Goal: Task Accomplishment & Management: Manage account settings

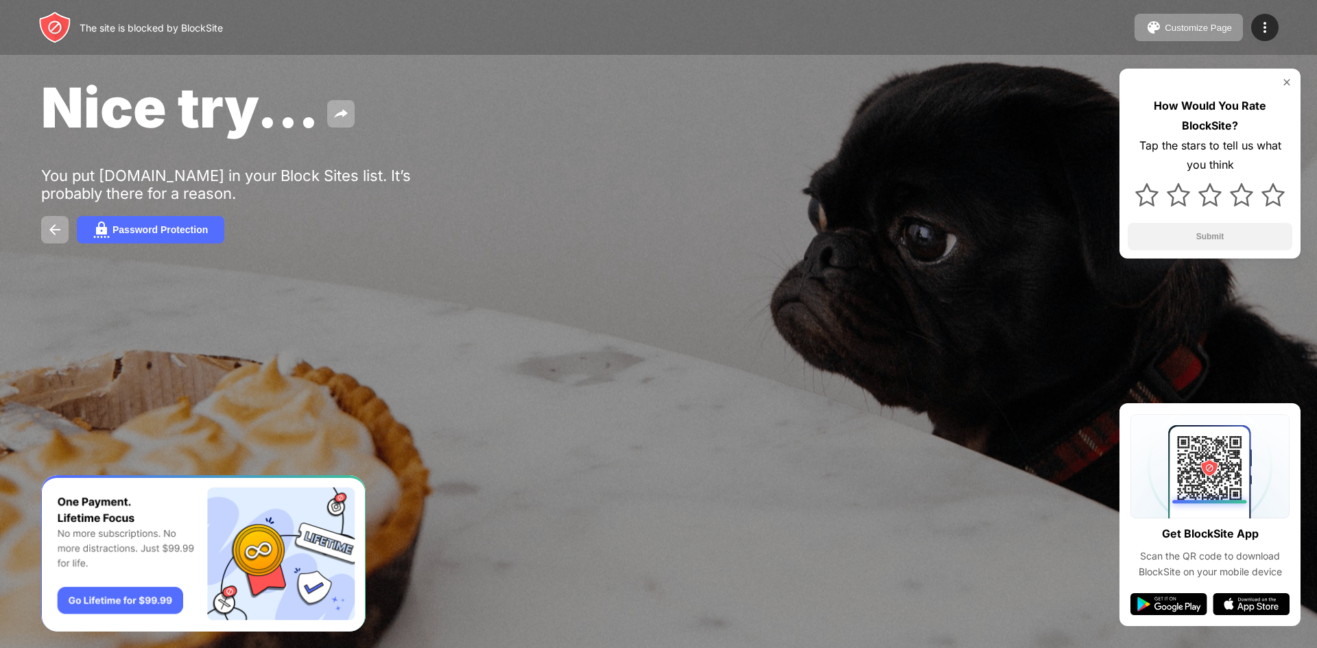
click at [787, 18] on div "The site is blocked by BlockSite Customize Page Edit Block List Redirect Custom…" at bounding box center [658, 27] width 1317 height 55
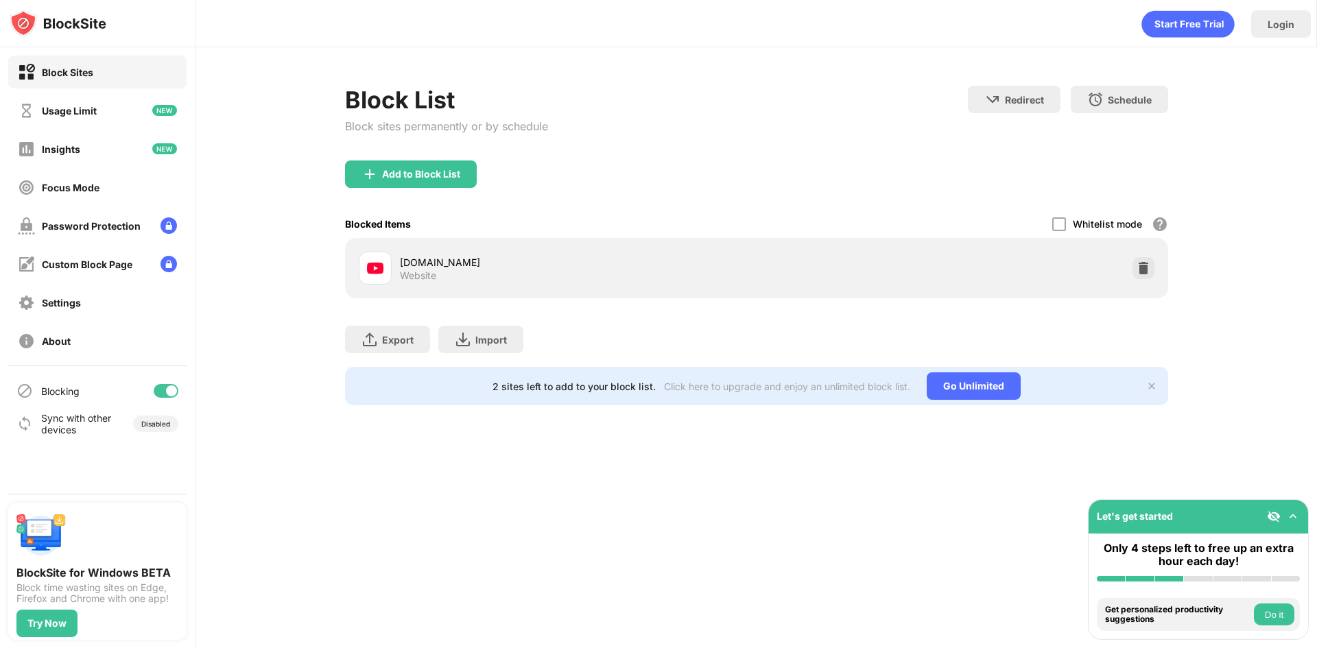
click at [1155, 266] on div "youtube.com Website" at bounding box center [756, 268] width 806 height 44
click at [1134, 271] on div at bounding box center [1143, 268] width 22 height 22
